Goal: Book appointment/travel/reservation

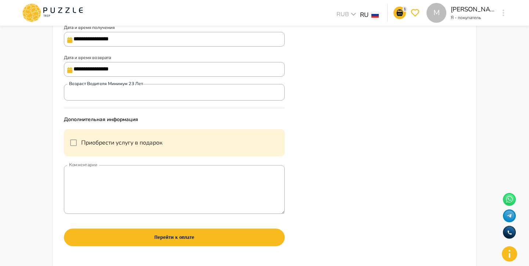
scroll to position [253, 0]
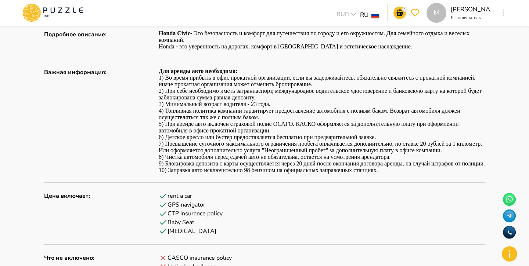
scroll to position [347, 0]
